Goal: Task Accomplishment & Management: Complete application form

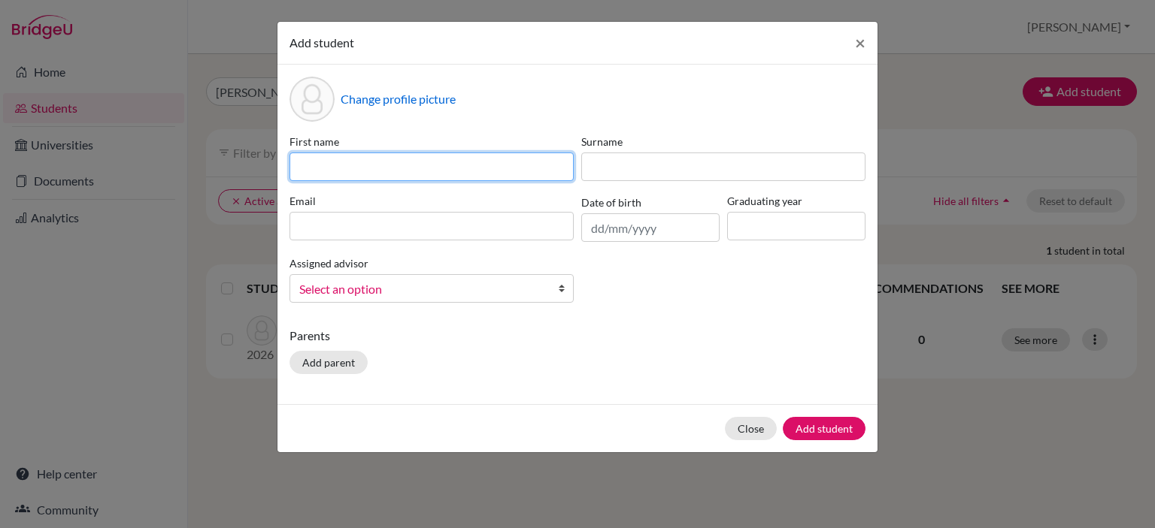
click at [386, 163] on input at bounding box center [431, 167] width 284 height 29
type input "Rustem"
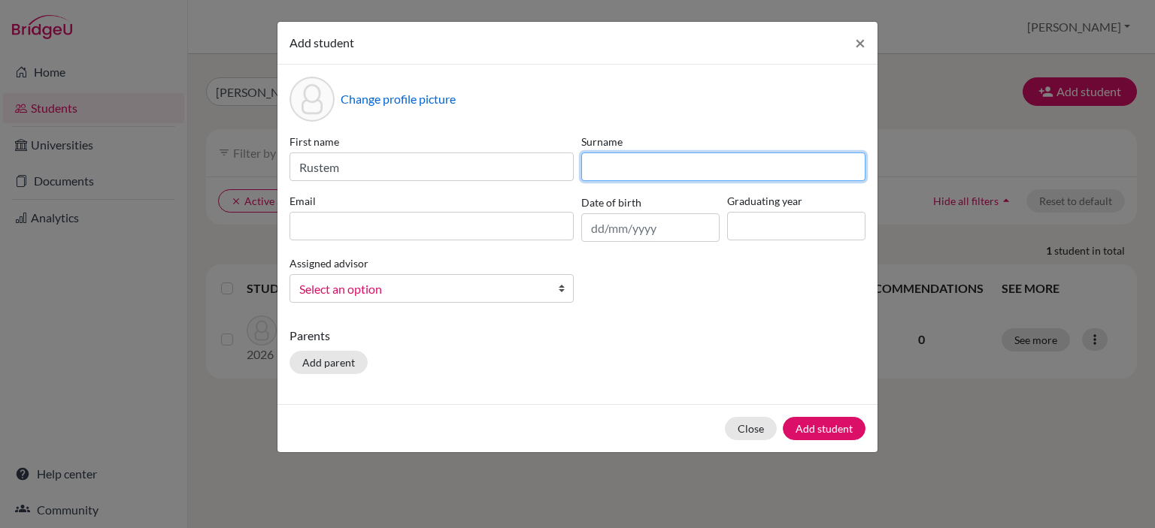
click at [616, 174] on input at bounding box center [723, 167] width 284 height 29
type input "Sultan"
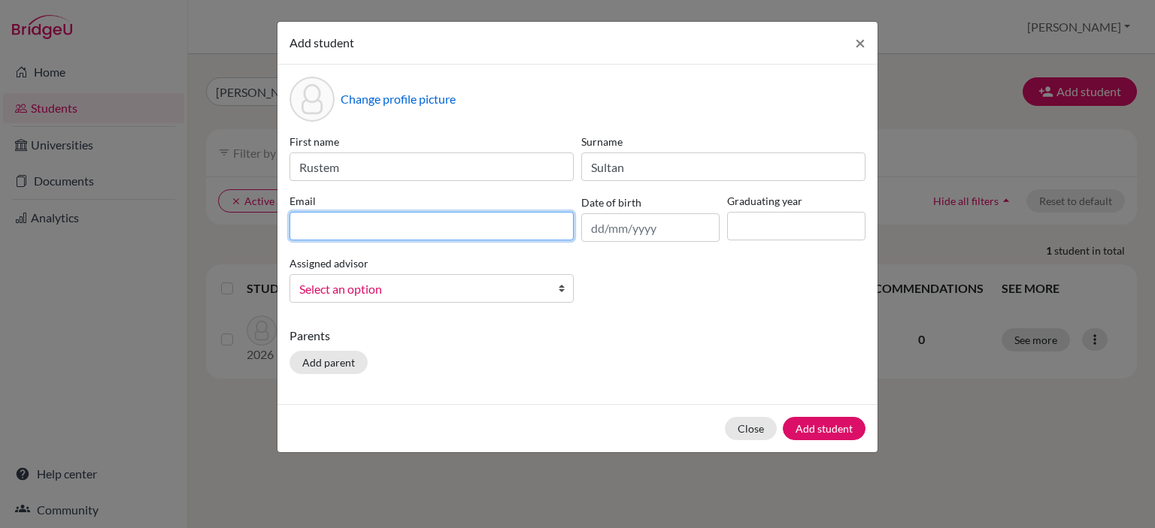
click at [376, 229] on input at bounding box center [431, 226] width 284 height 29
type input "[EMAIL_ADDRESS][DOMAIN_NAME]"
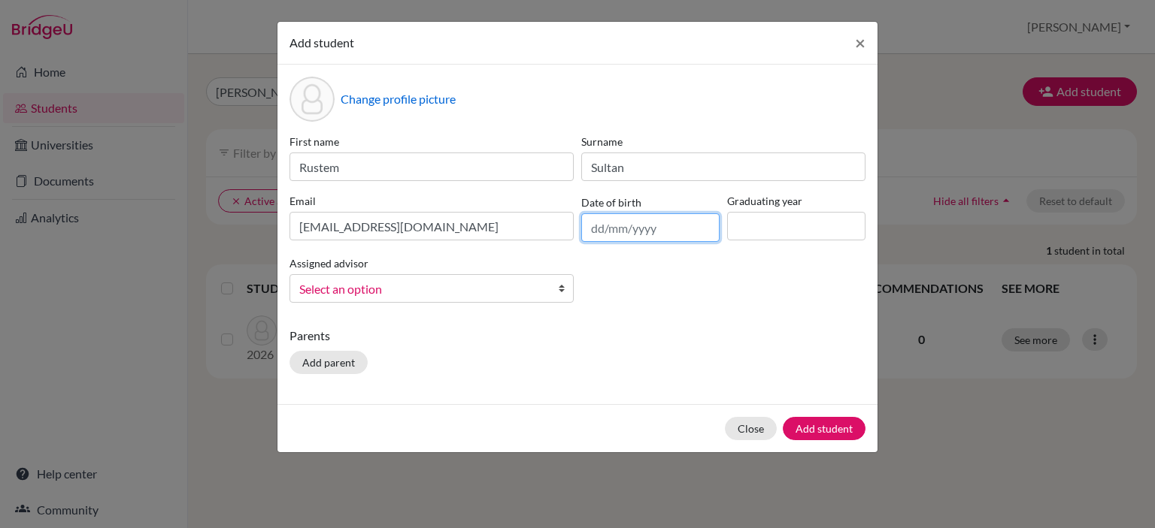
click at [619, 233] on input "text" at bounding box center [650, 227] width 138 height 29
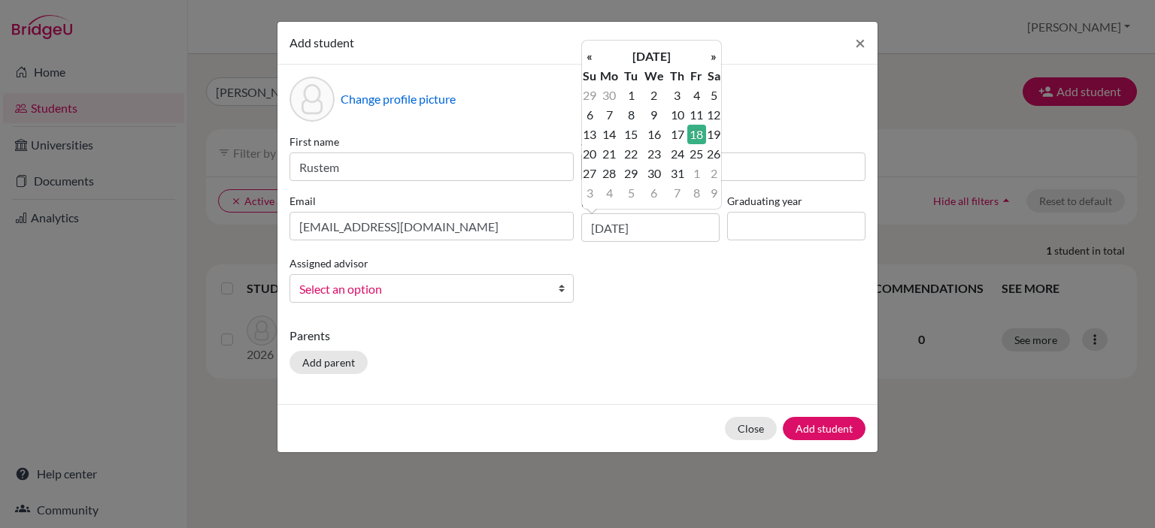
click at [698, 134] on td "18" at bounding box center [696, 135] width 19 height 20
type input "[DATE]"
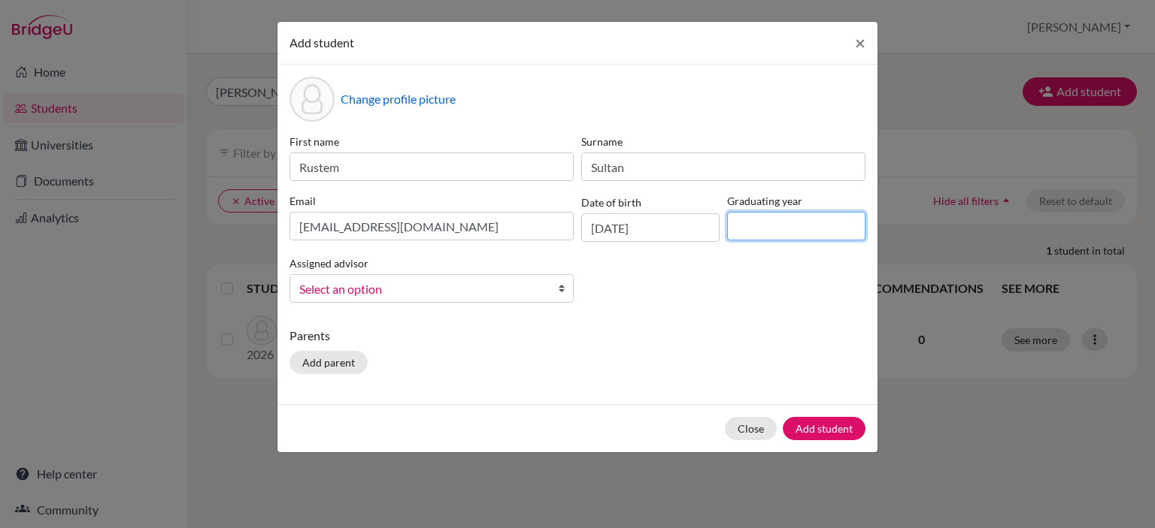
click at [807, 220] on input at bounding box center [796, 226] width 138 height 29
type input "2026"
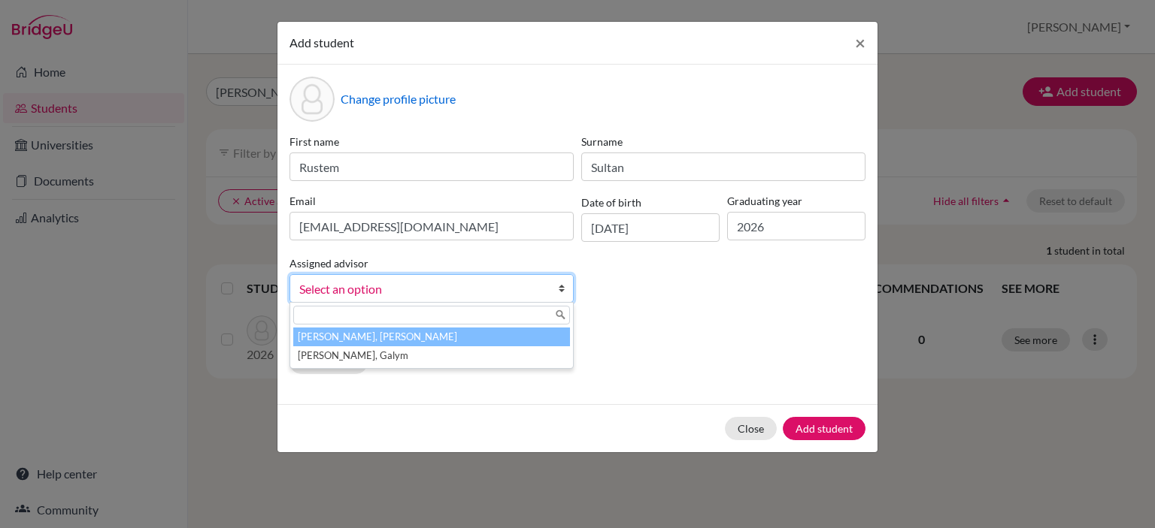
click at [404, 296] on span "Select an option" at bounding box center [421, 290] width 245 height 20
click at [389, 339] on li "[PERSON_NAME], [PERSON_NAME]" at bounding box center [431, 337] width 277 height 19
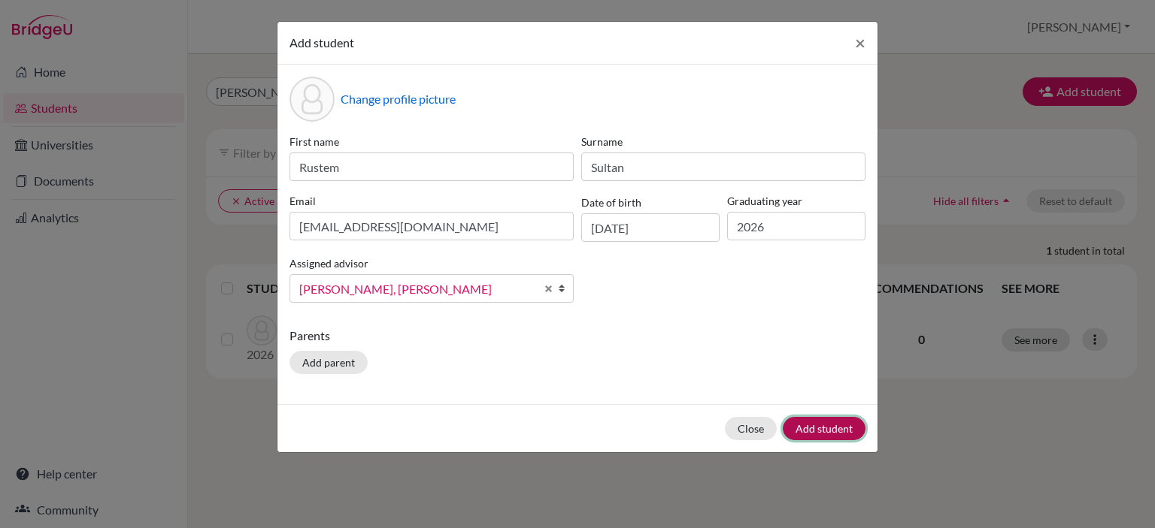
click at [815, 426] on button "Add student" at bounding box center [823, 428] width 83 height 23
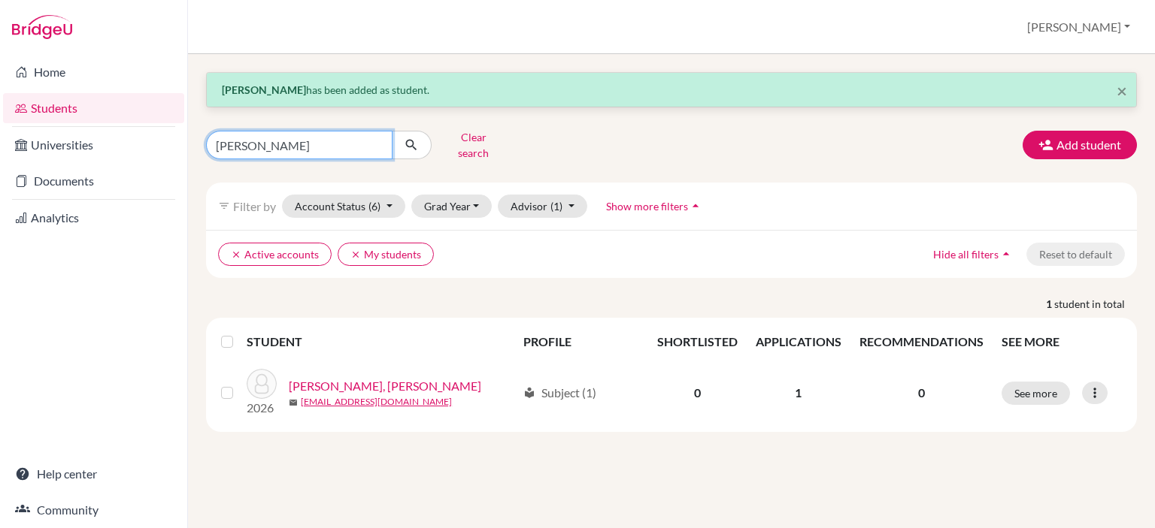
click at [384, 144] on input "[PERSON_NAME]" at bounding box center [299, 145] width 186 height 29
click at [379, 139] on input "[PERSON_NAME]" at bounding box center [299, 145] width 186 height 29
type input "rustem"
click button "submit" at bounding box center [412, 145] width 40 height 29
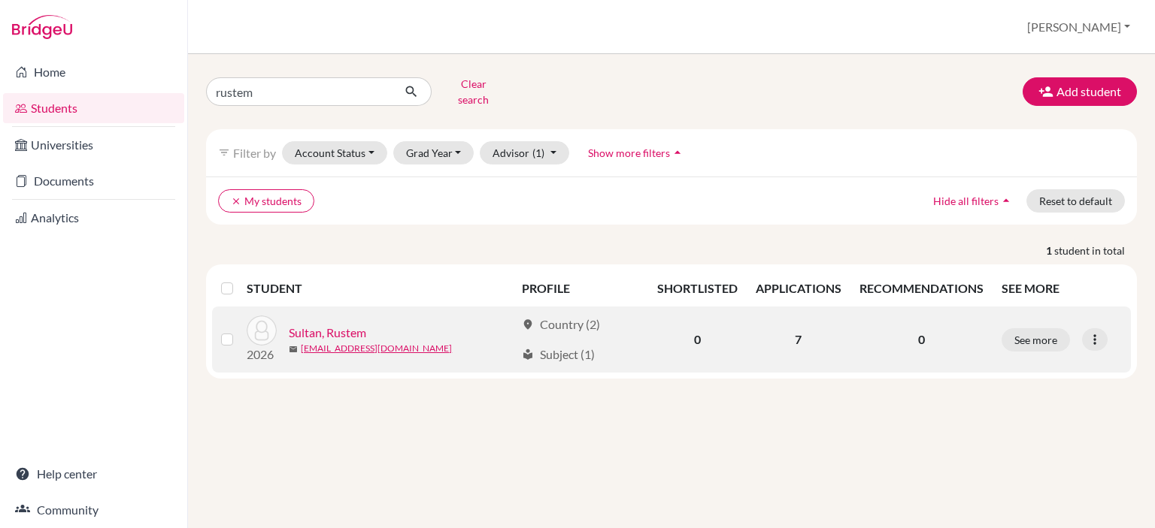
click at [340, 324] on link "Sultan, Rustem" at bounding box center [327, 333] width 77 height 18
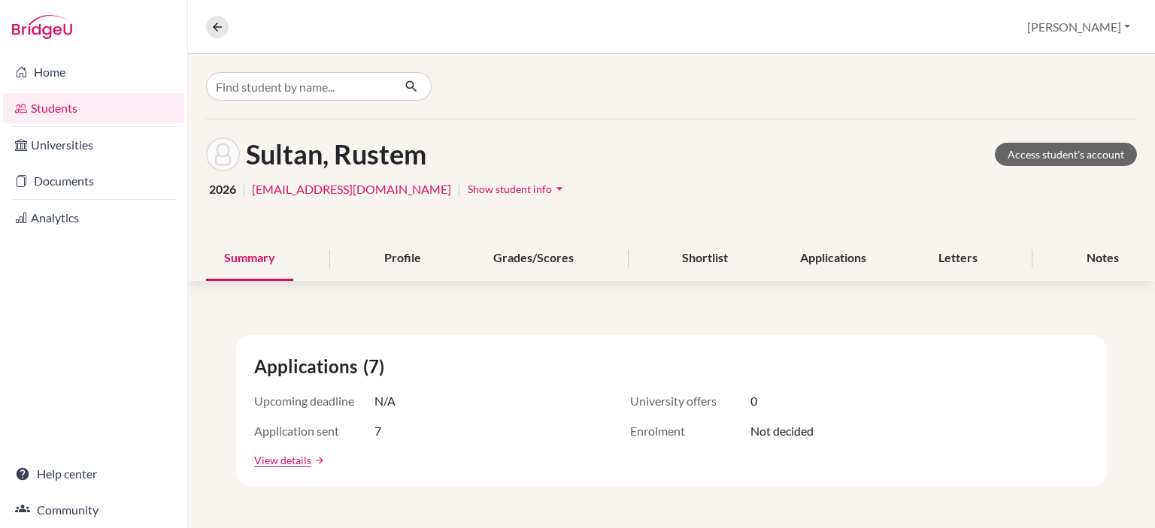
click at [289, 449] on div "Applications (7) Upcoming deadline N/A University offers 0 Application sent 7 E…" at bounding box center [671, 410] width 870 height 151
click at [290, 454] on link "View details" at bounding box center [282, 461] width 57 height 16
